Goal: Information Seeking & Learning: Compare options

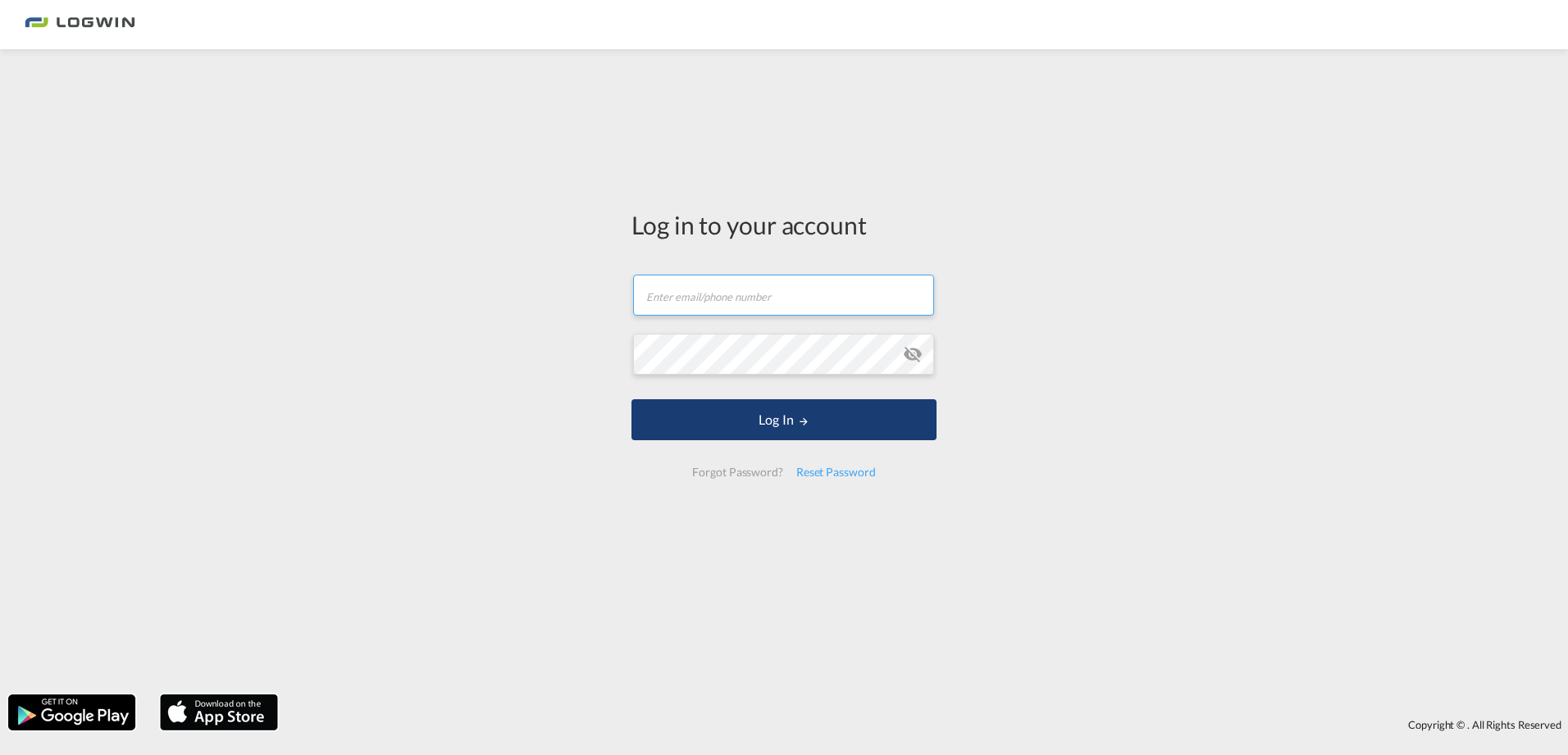
type input "[PERSON_NAME][EMAIL_ADDRESS][DOMAIN_NAME]"
click at [799, 424] on md-icon "LOGIN" at bounding box center [804, 421] width 12 height 12
